Goal: Task Accomplishment & Management: Manage account settings

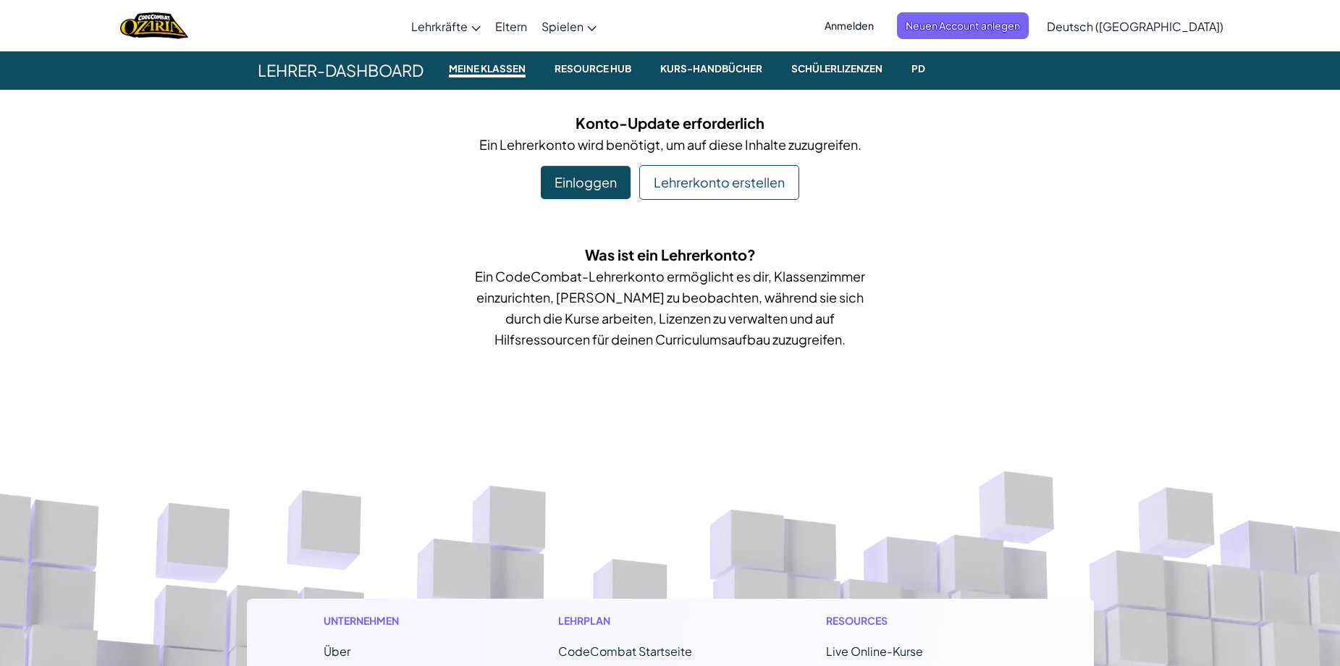
click at [1138, 26] on span "Deutsch ([GEOGRAPHIC_DATA])" at bounding box center [1135, 26] width 177 height 15
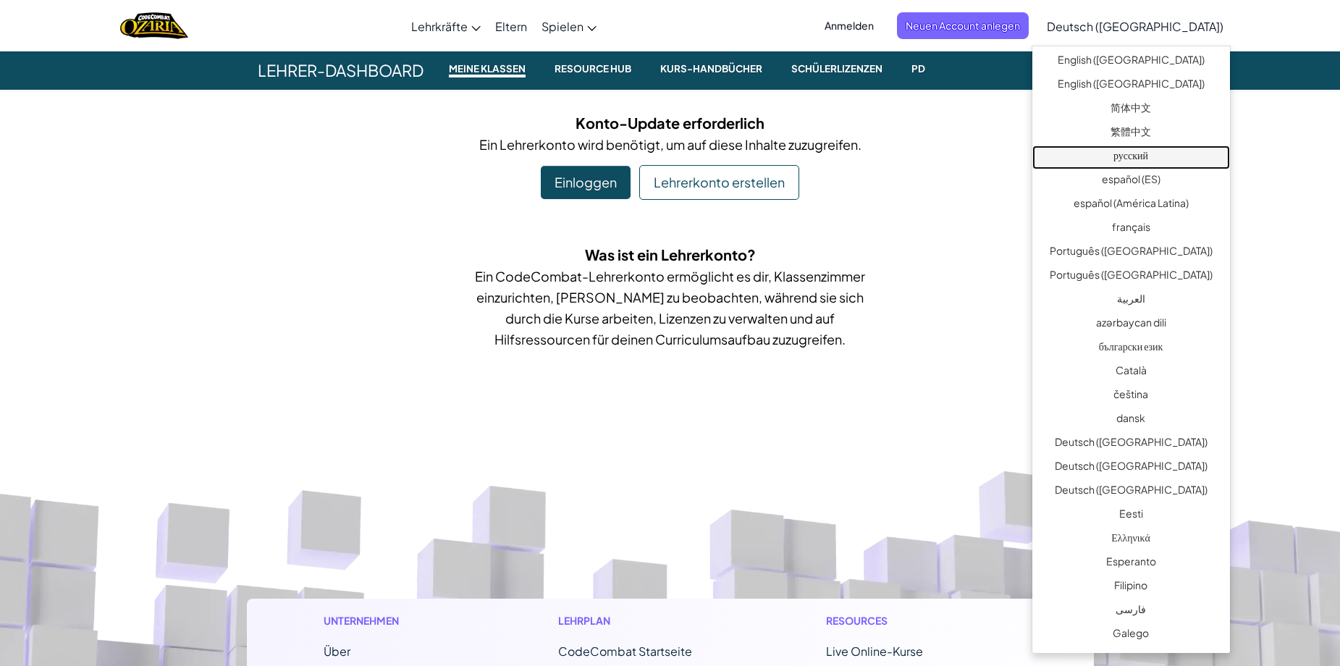
click at [1138, 155] on link "русский" at bounding box center [1132, 158] width 198 height 24
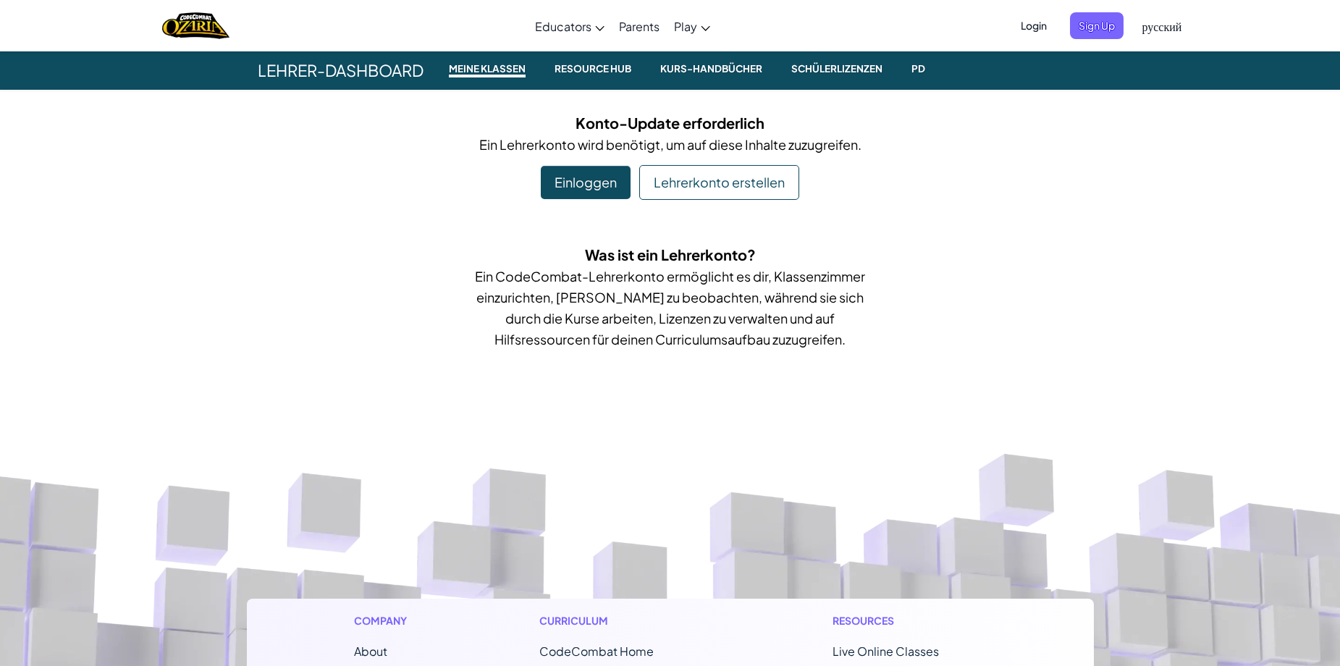
click at [1030, 30] on span "Login" at bounding box center [1033, 25] width 43 height 27
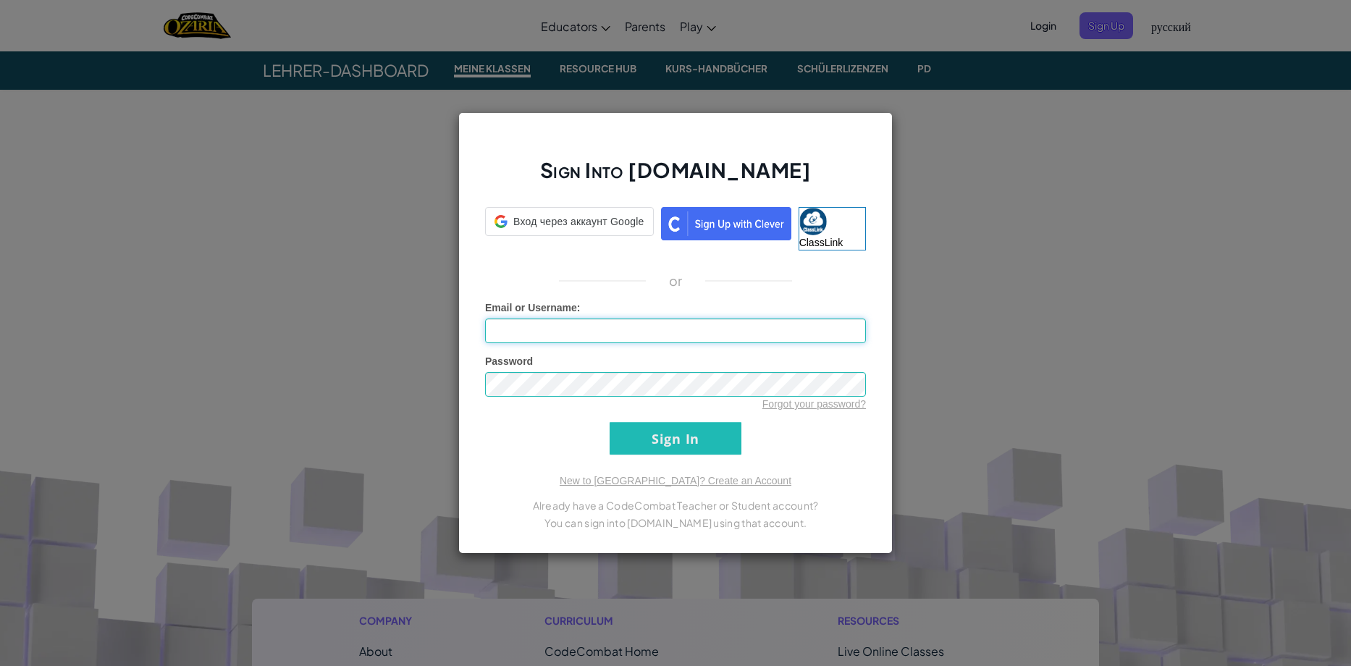
type input "[EMAIL_ADDRESS][DOMAIN_NAME]"
click at [676, 443] on input "Sign In" at bounding box center [676, 438] width 132 height 33
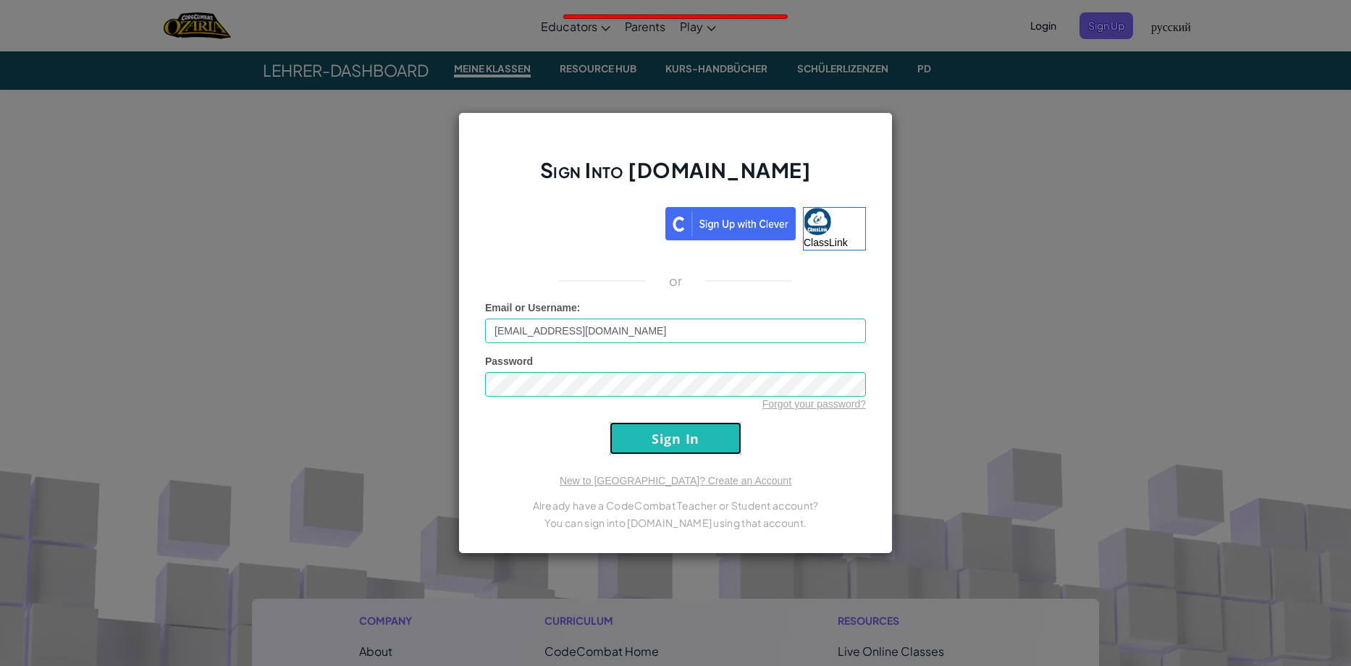
click at [665, 441] on input "Sign In" at bounding box center [676, 438] width 132 height 33
